Goal: Transaction & Acquisition: Purchase product/service

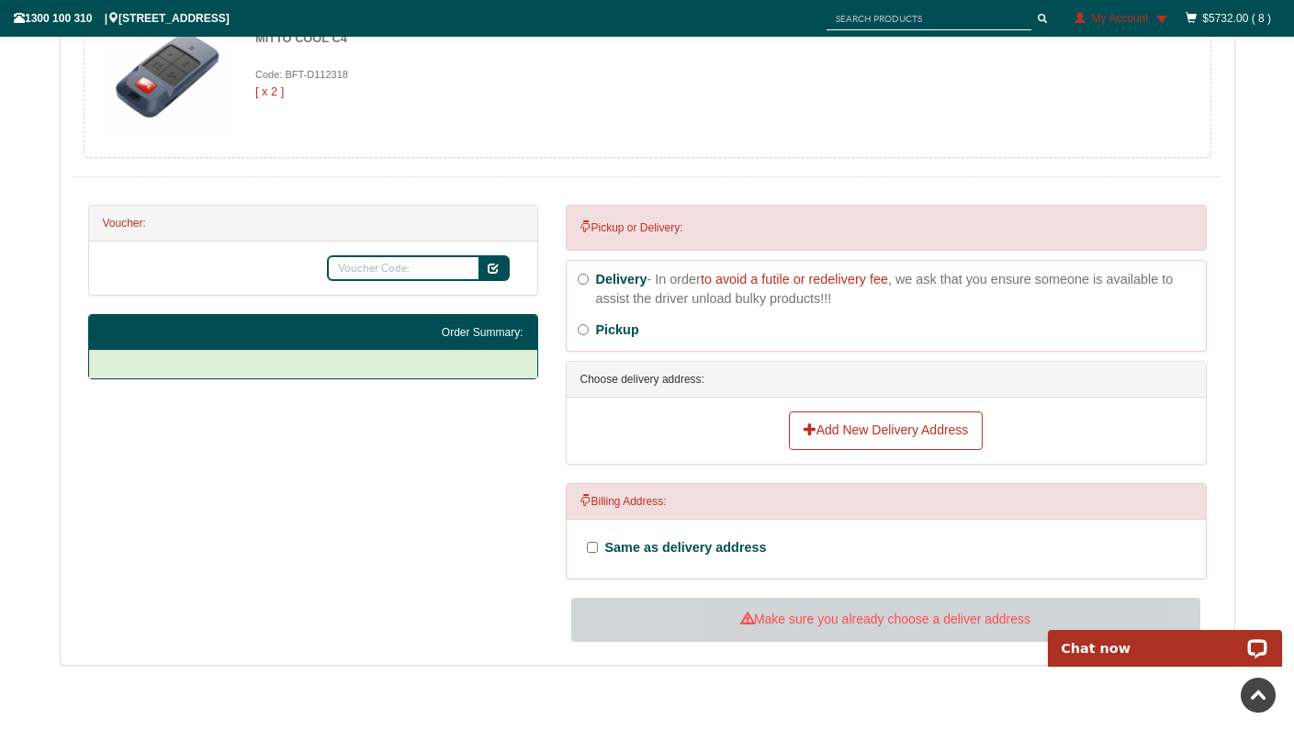
scroll to position [1474, 0]
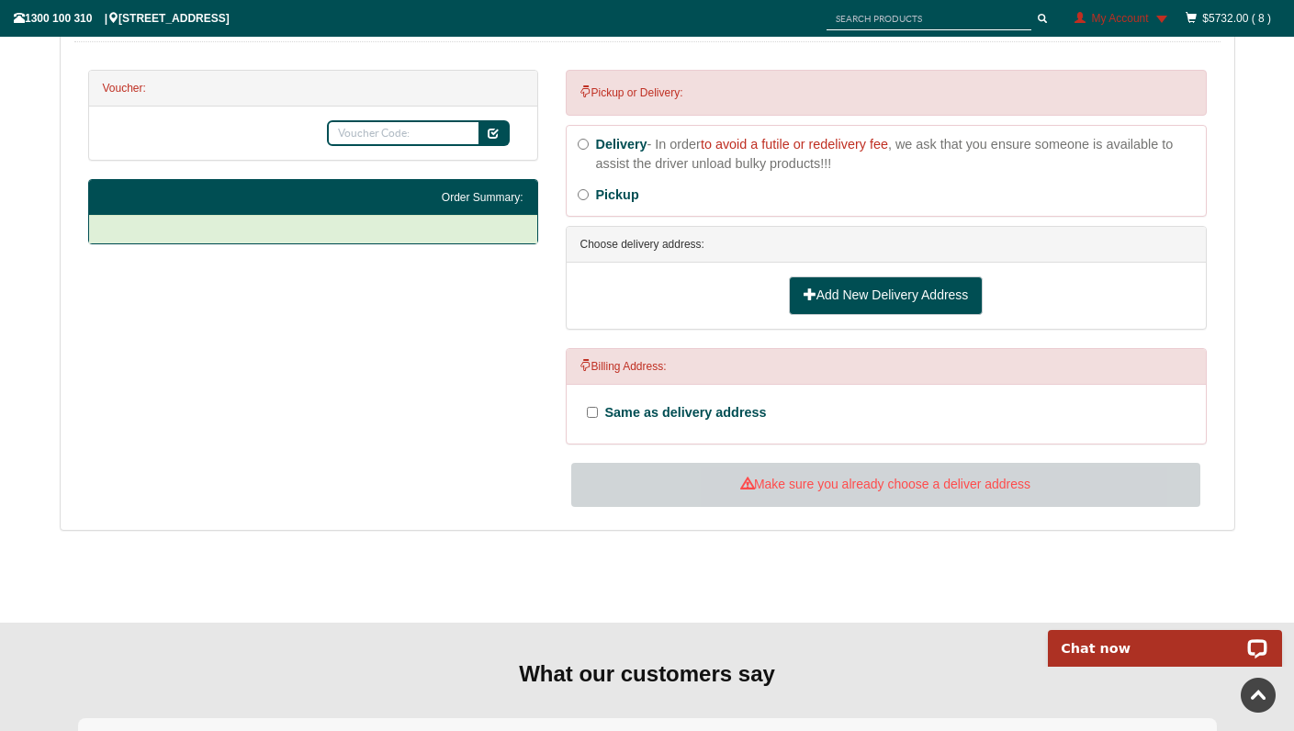
click at [825, 294] on link "Add New Delivery Address" at bounding box center [886, 295] width 195 height 39
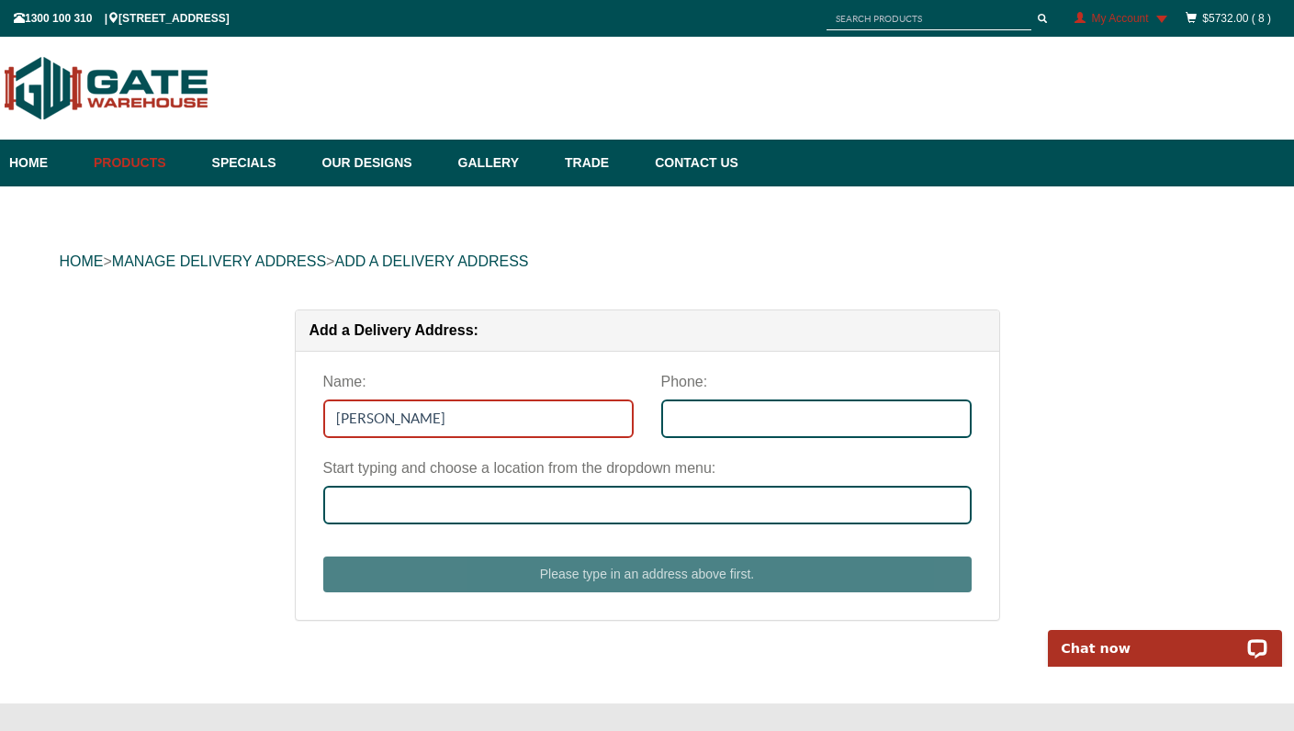
type input "[PERSON_NAME]"
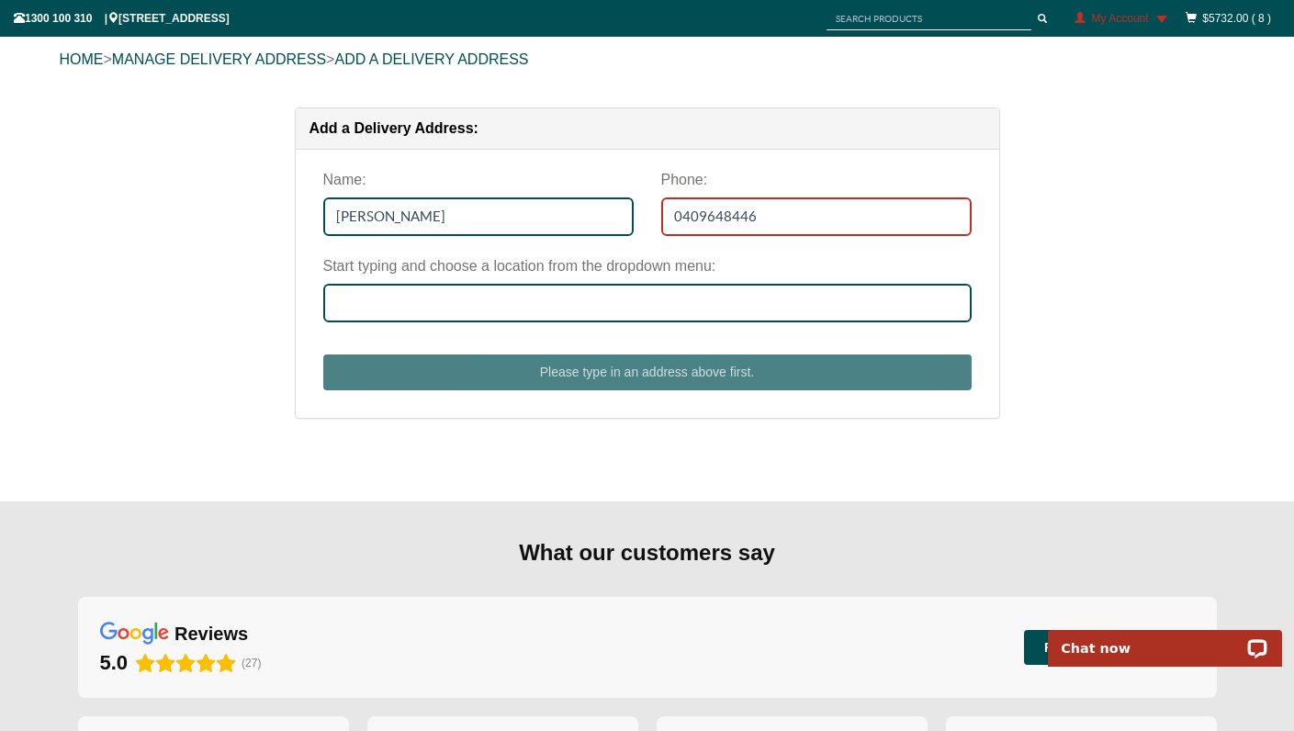
scroll to position [262, 0]
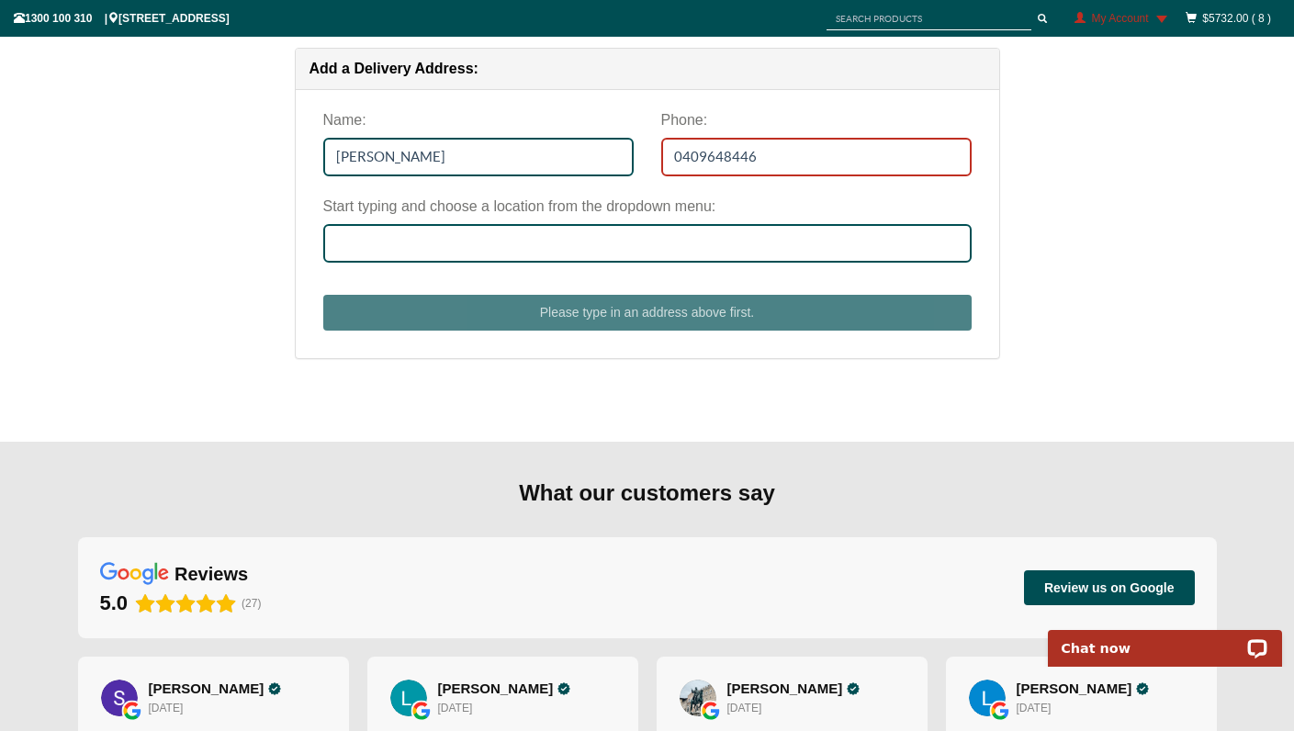
type input "0409648446"
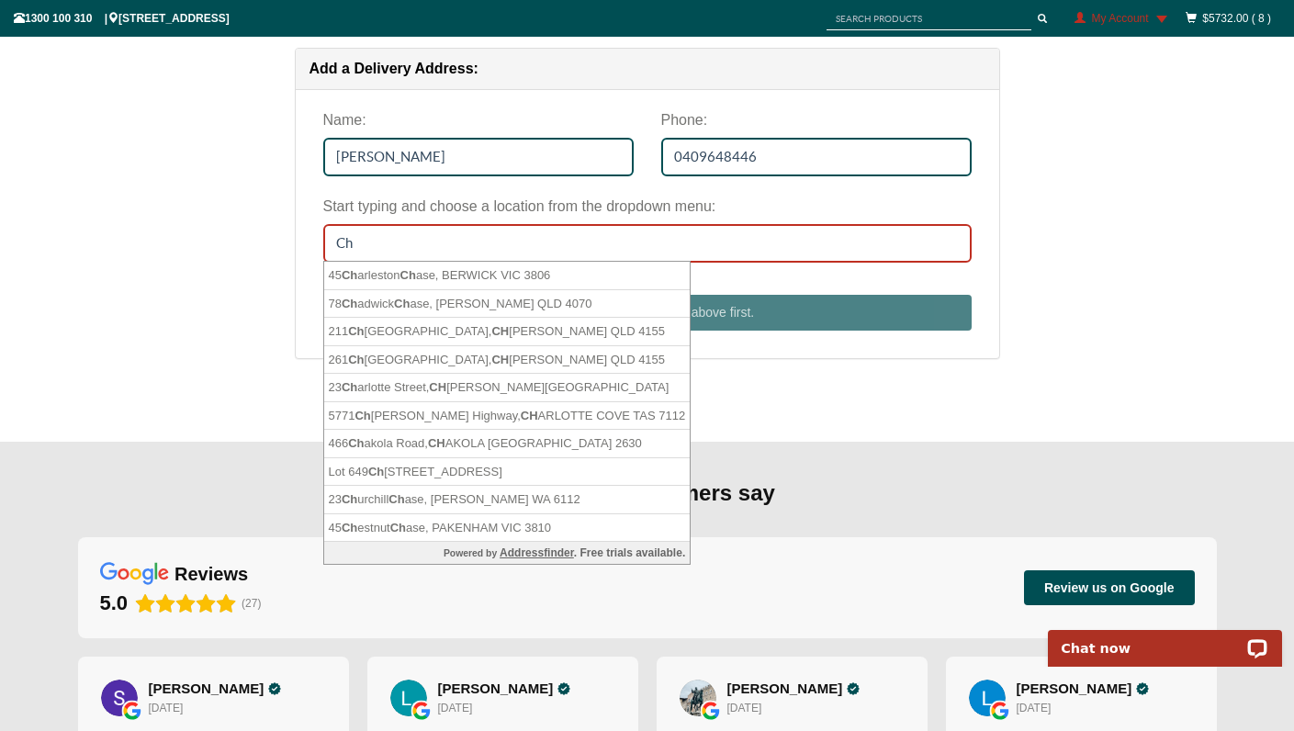
type input "C"
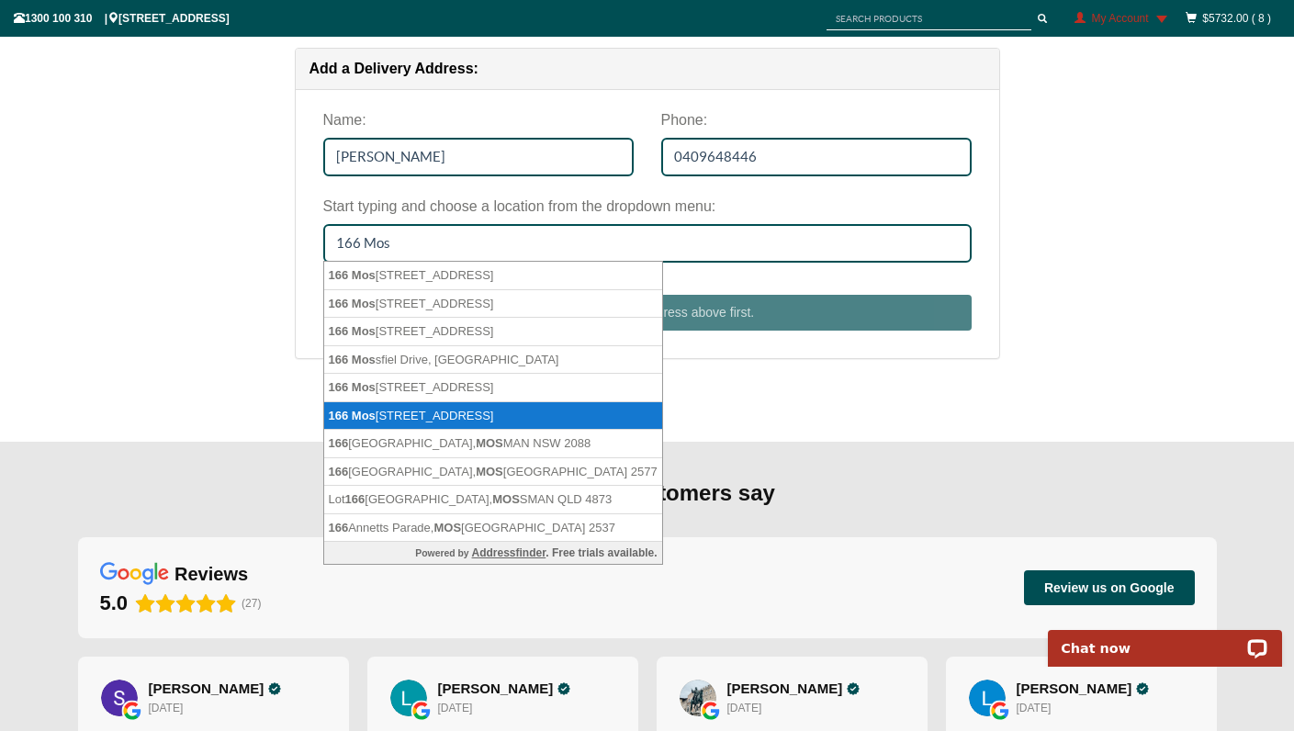
click at [449, 412] on li "166 Mos man Street, CHARTERS TOWERS CITY QLD 4820" at bounding box center [493, 416] width 338 height 28
type input "[STREET_ADDRESS]"
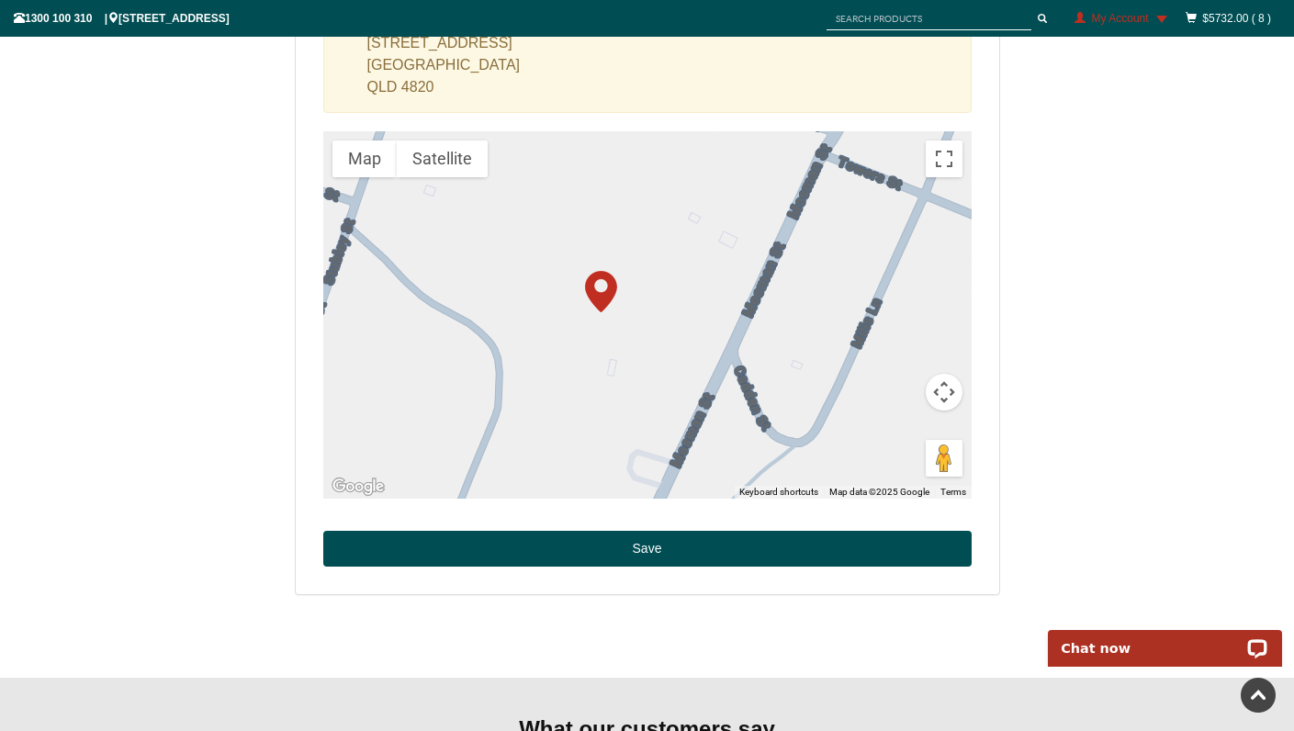
scroll to position [700, 0]
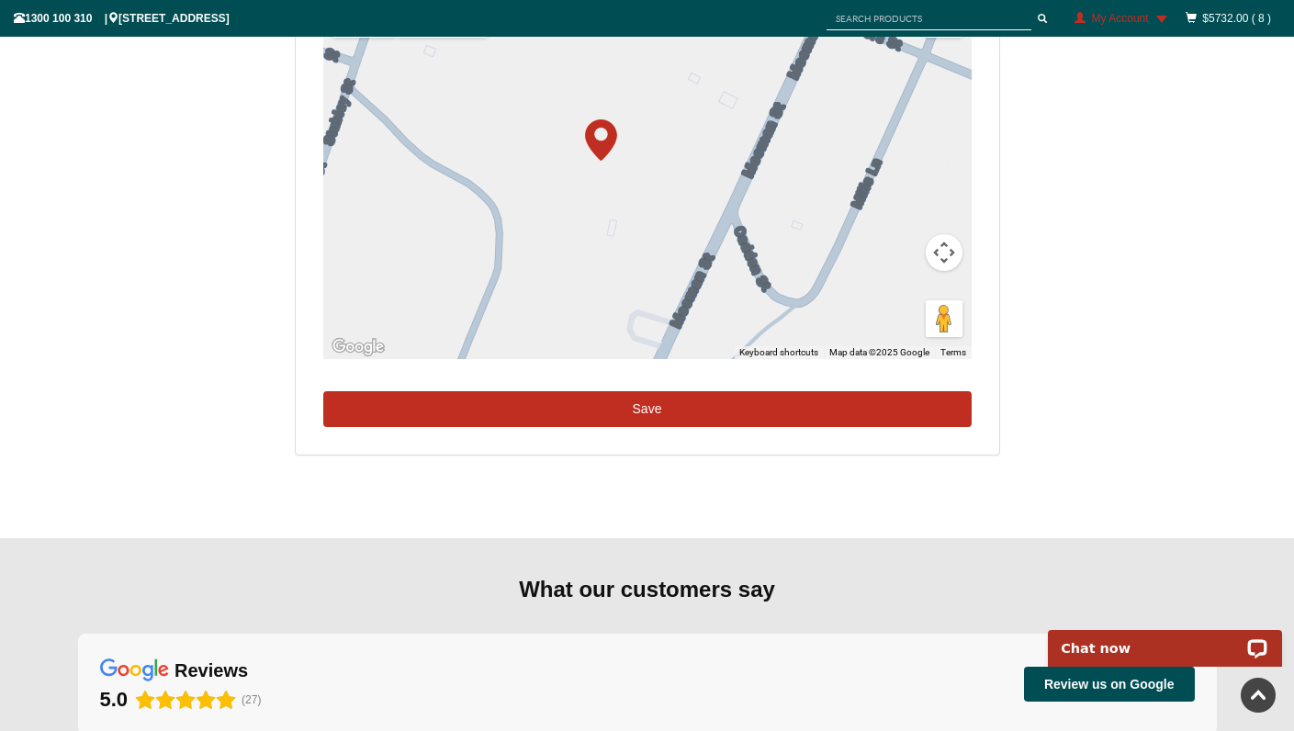
click at [664, 412] on button "Save" at bounding box center [647, 409] width 649 height 37
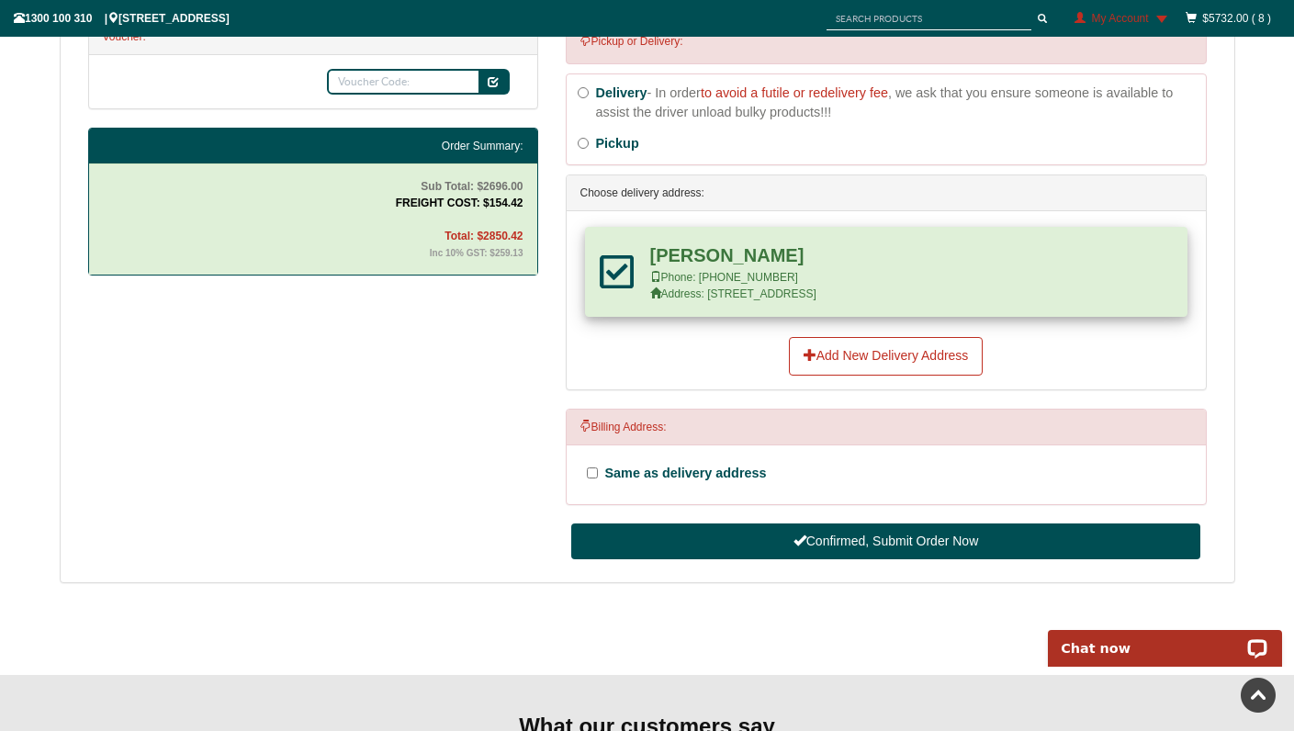
scroll to position [1563, 0]
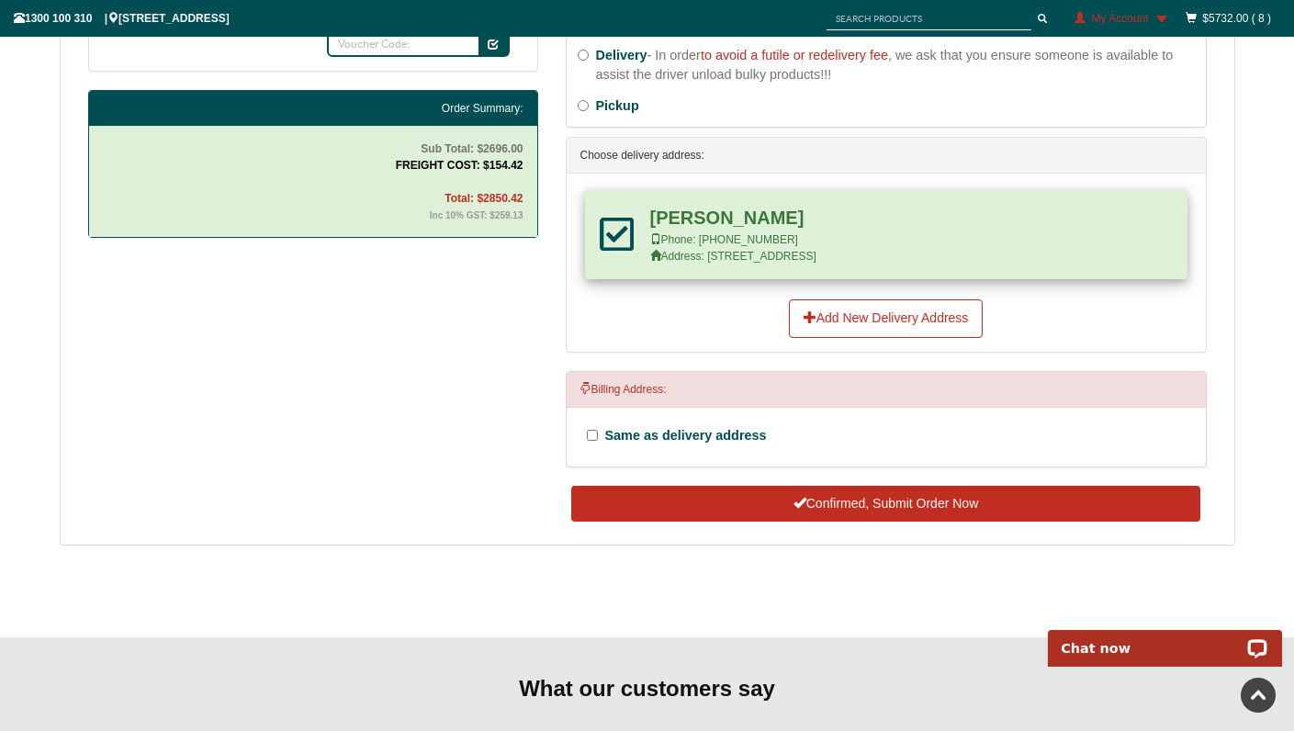
click at [888, 498] on button "Confirmed, Submit Order Now" at bounding box center [885, 504] width 628 height 37
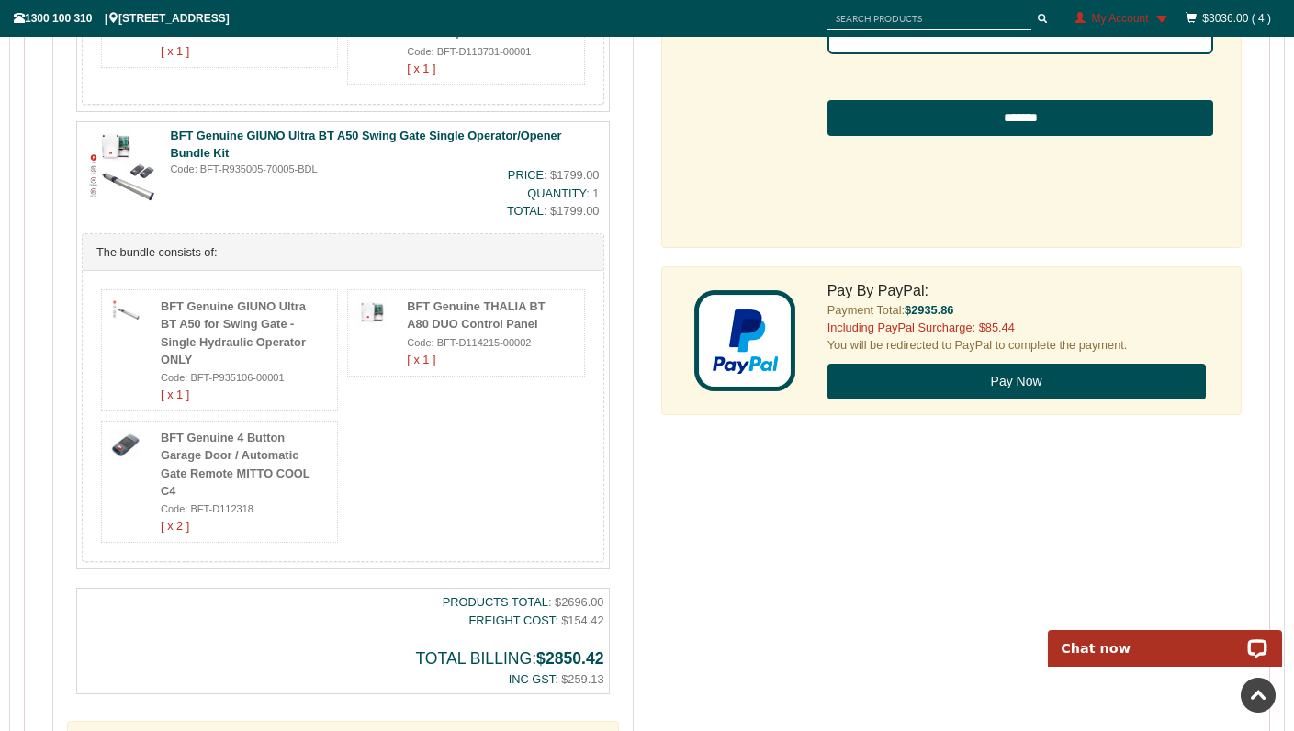
scroll to position [1220, 0]
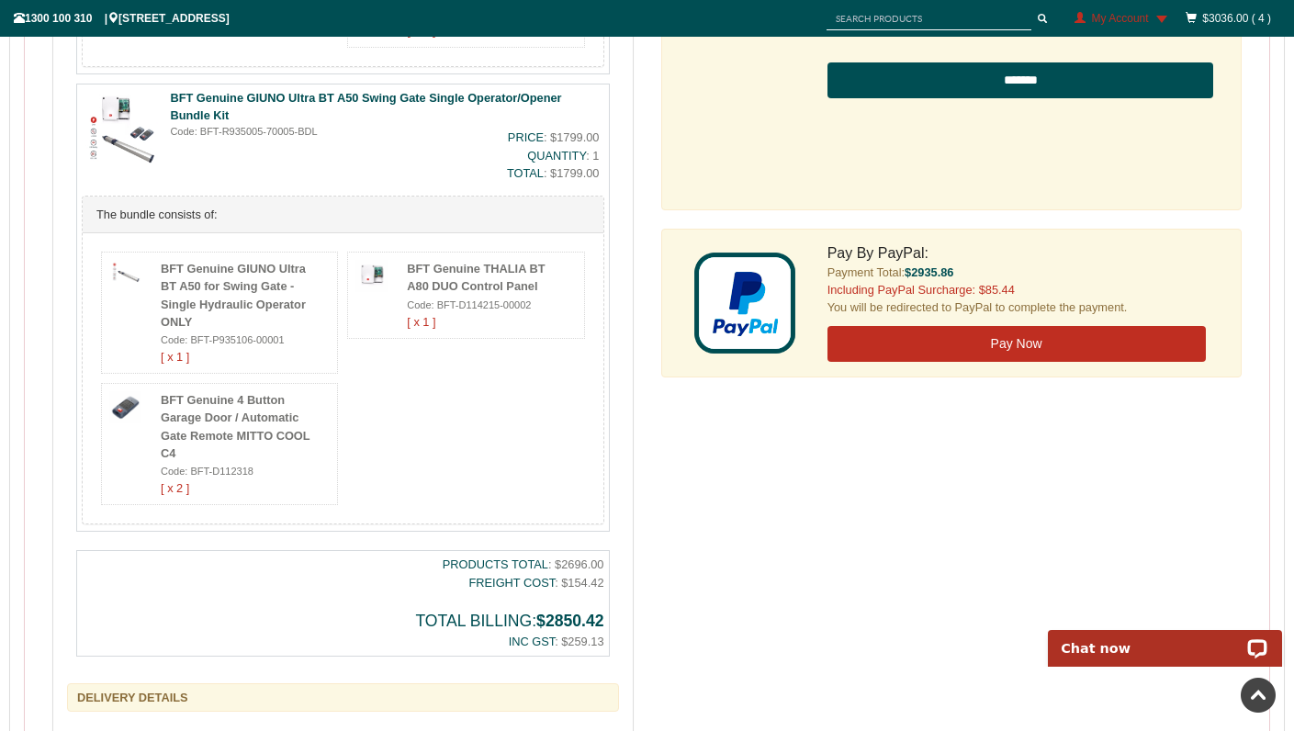
click at [1034, 340] on button "Pay Now" at bounding box center [1017, 344] width 378 height 37
